Goal: Information Seeking & Learning: Check status

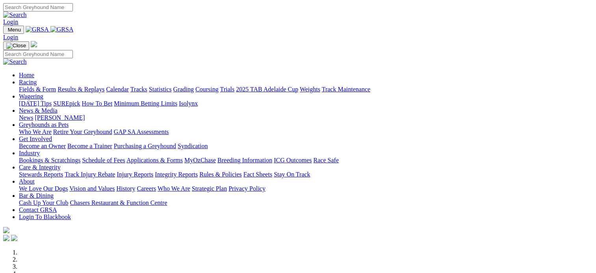
click at [104, 86] on link "Results & Replays" at bounding box center [81, 89] width 47 height 7
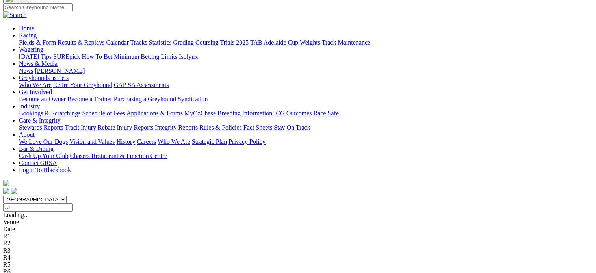
scroll to position [61, 0]
